Goal: Information Seeking & Learning: Learn about a topic

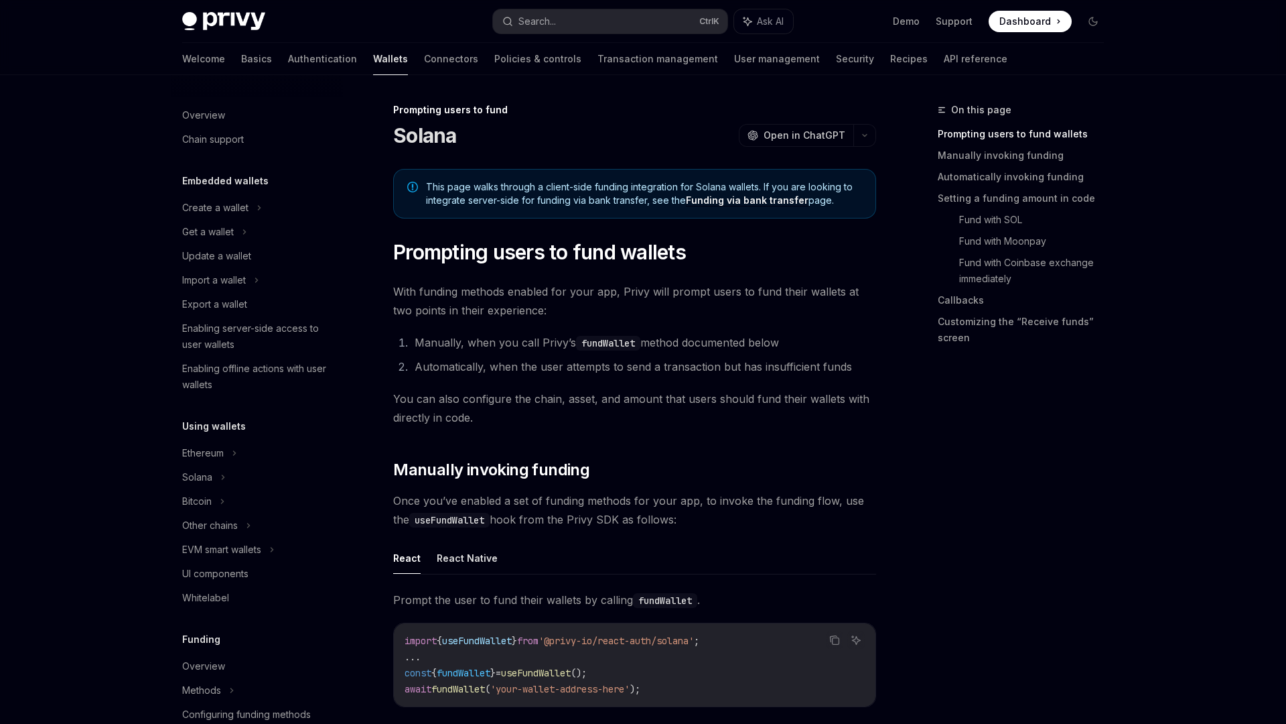
scroll to position [387, 0]
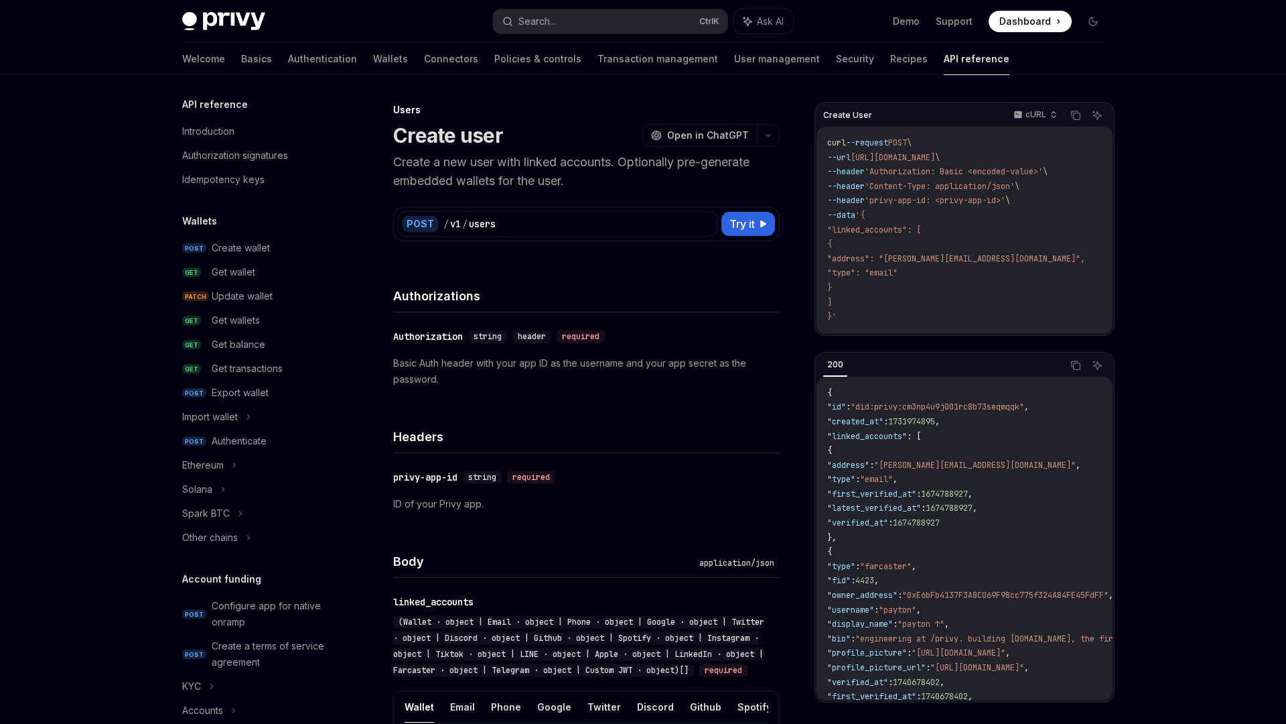
scroll to position [661, 0]
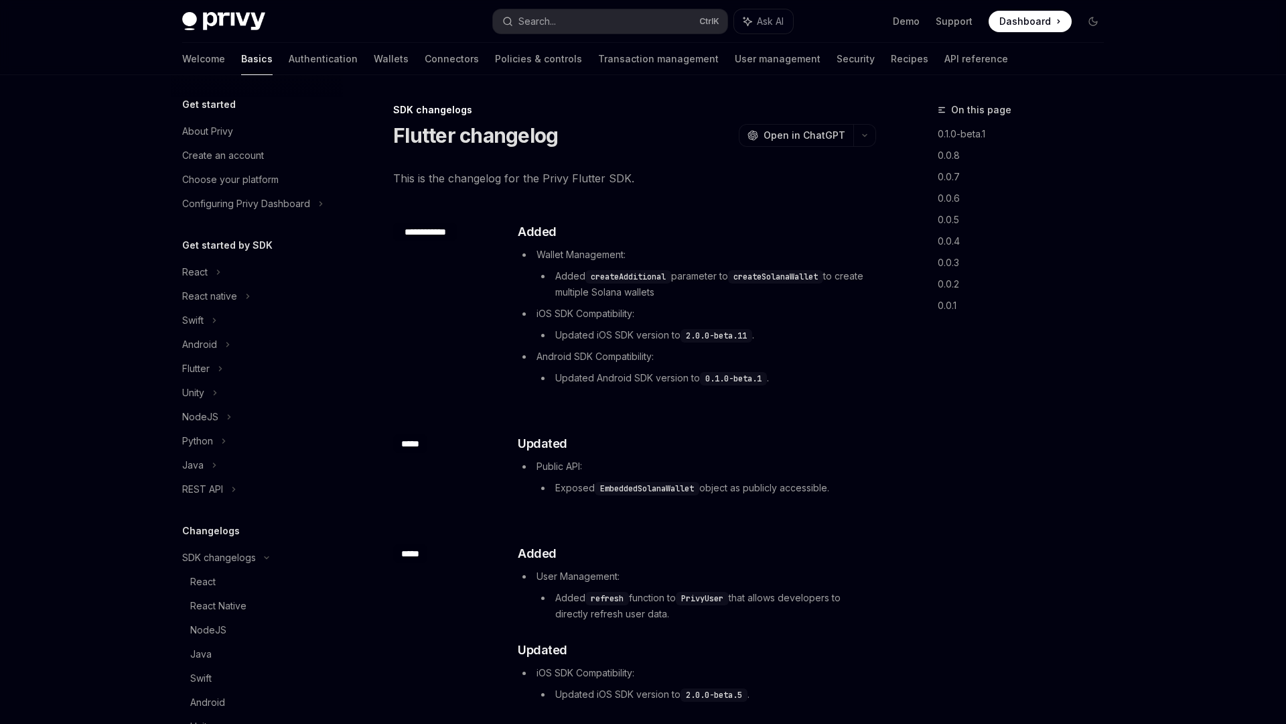
scroll to position [255, 0]
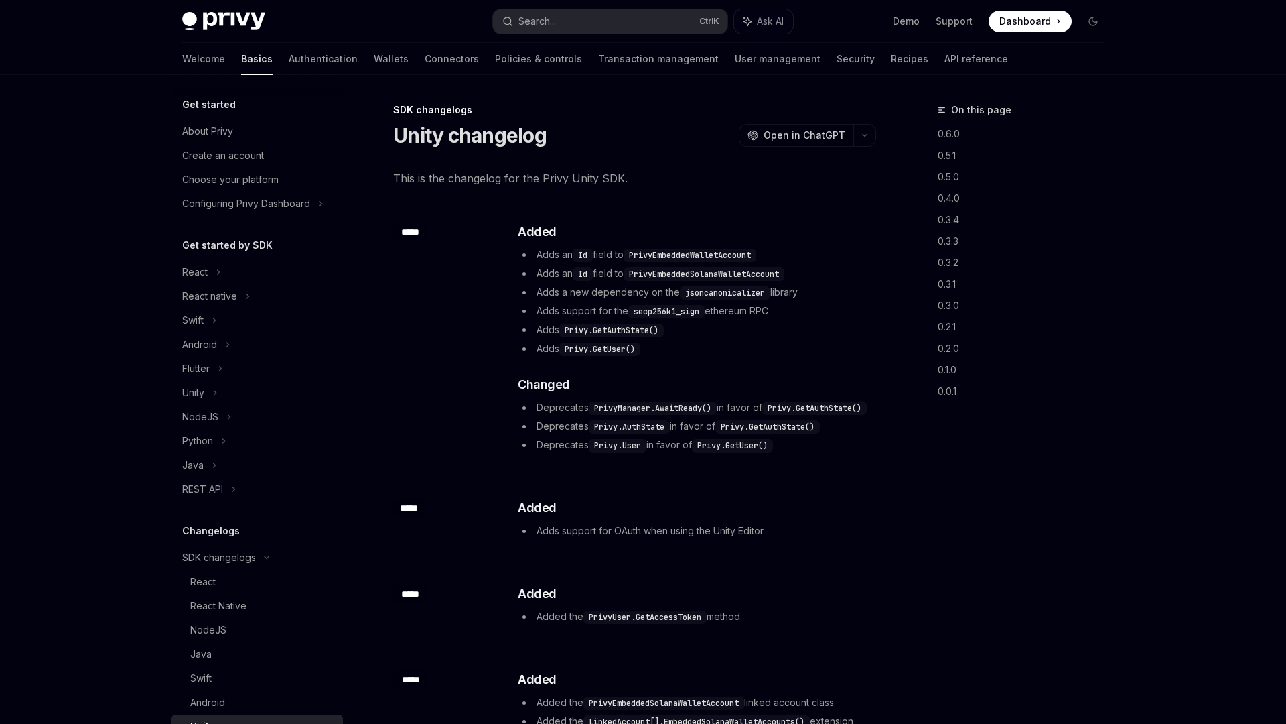
scroll to position [255, 0]
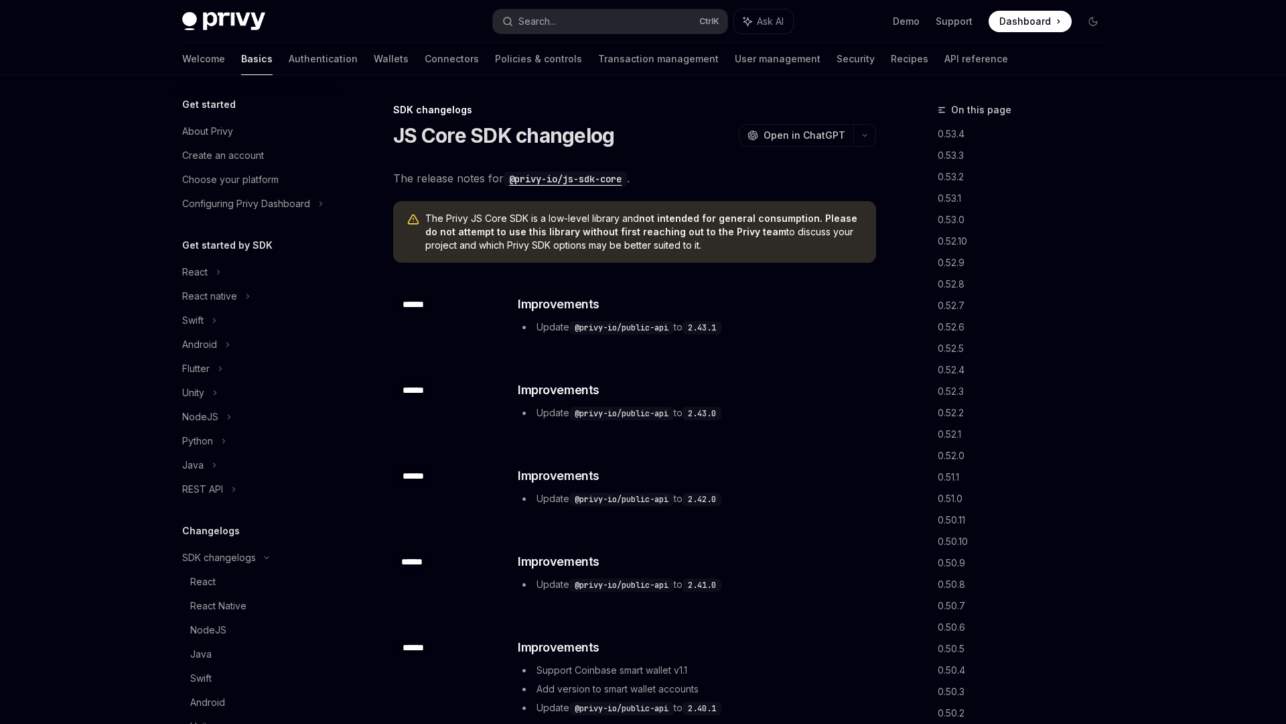
scroll to position [255, 0]
